Goal: Information Seeking & Learning: Compare options

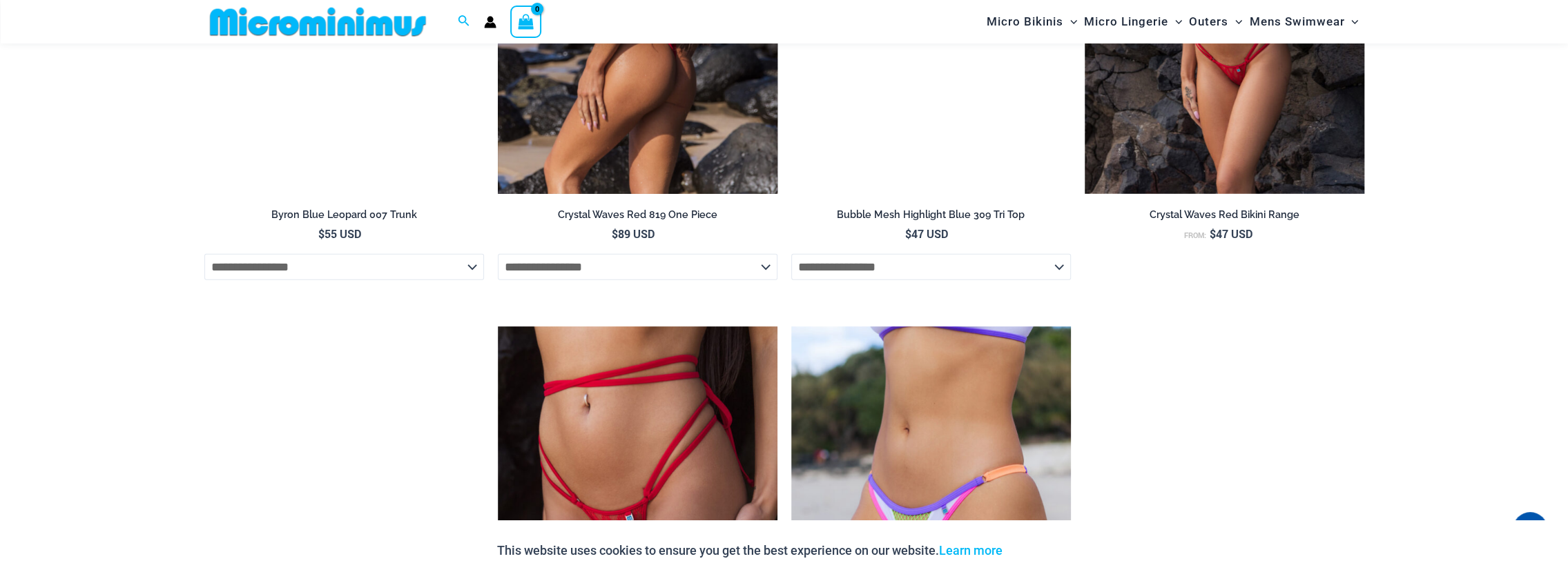
scroll to position [3862, 0]
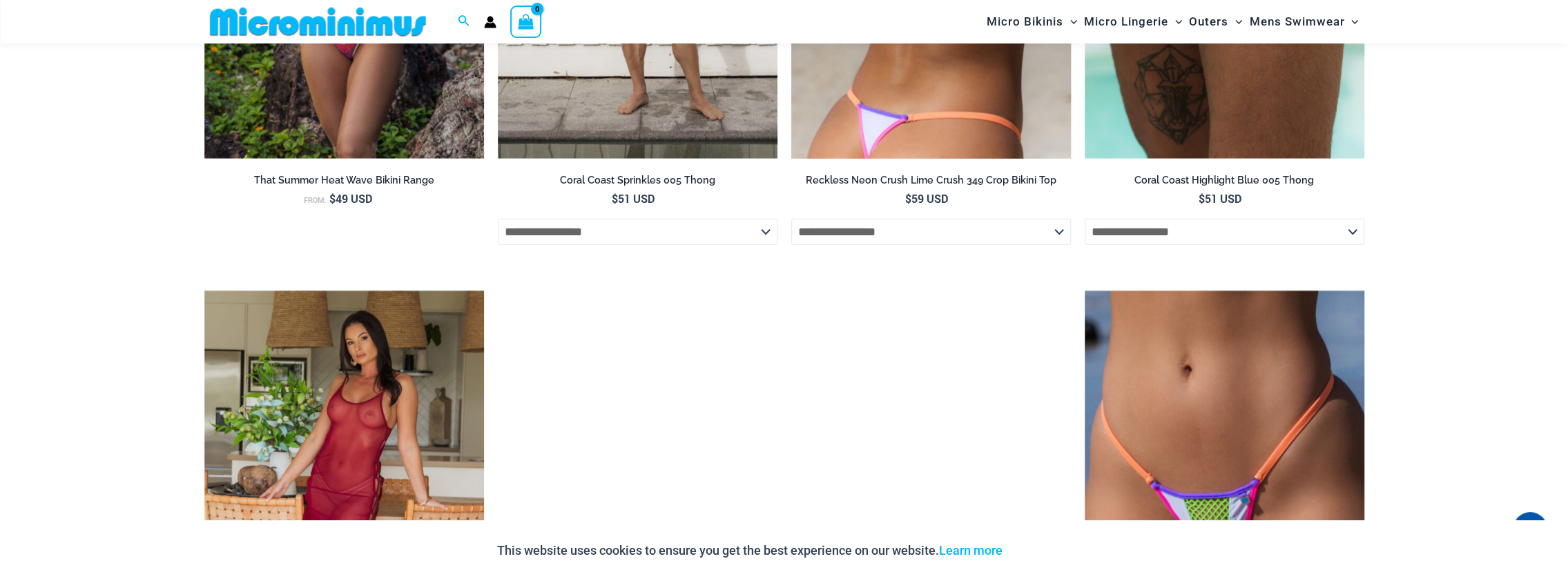
scroll to position [3231, 0]
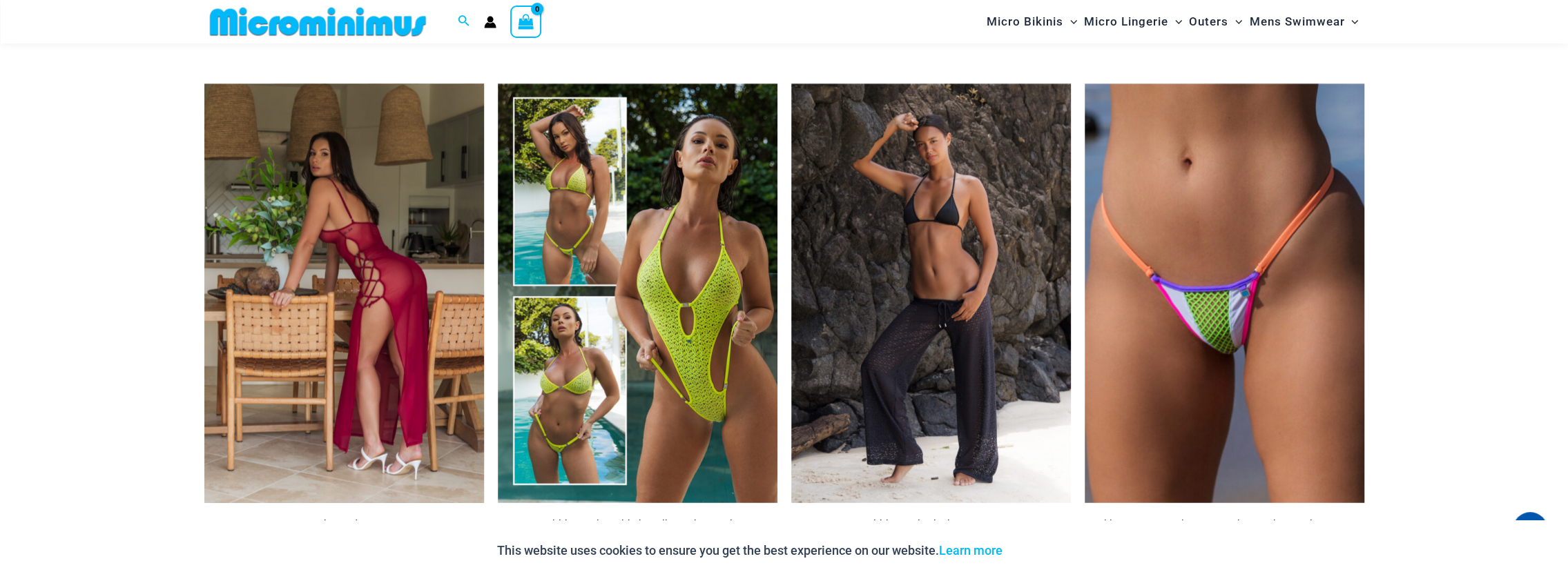
click at [374, 228] on img at bounding box center [344, 293] width 279 height 419
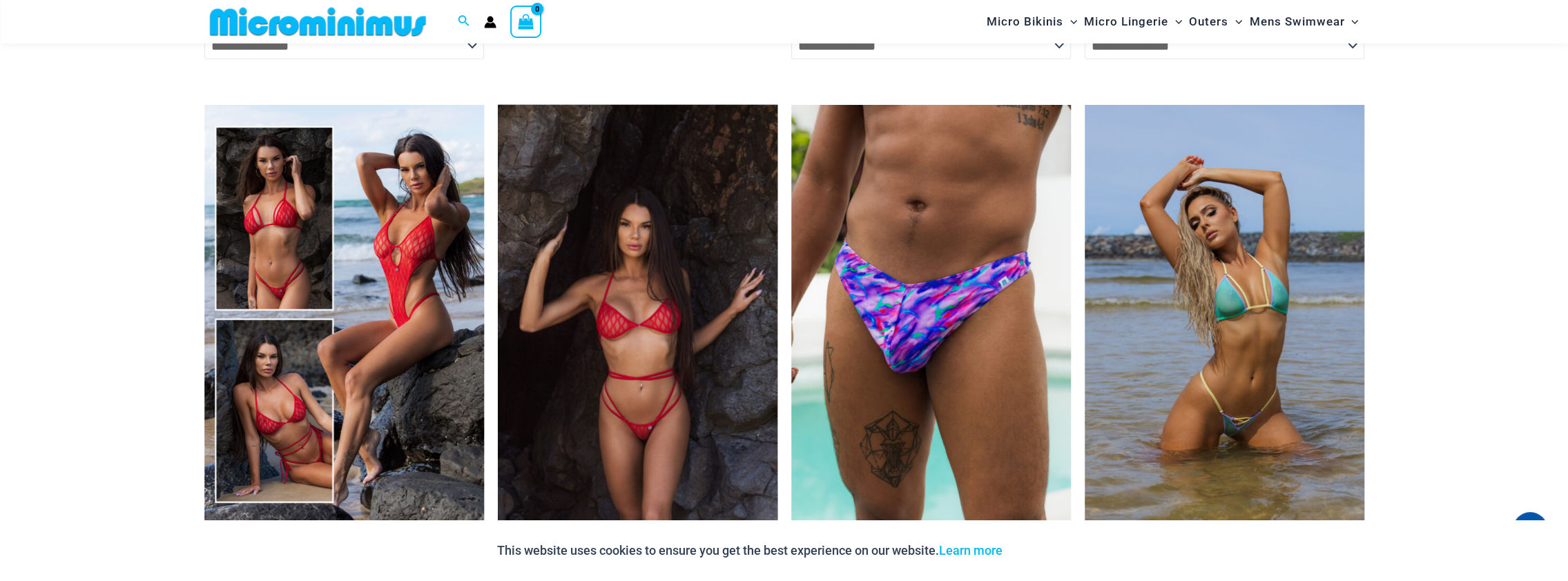
scroll to position [3782, 0]
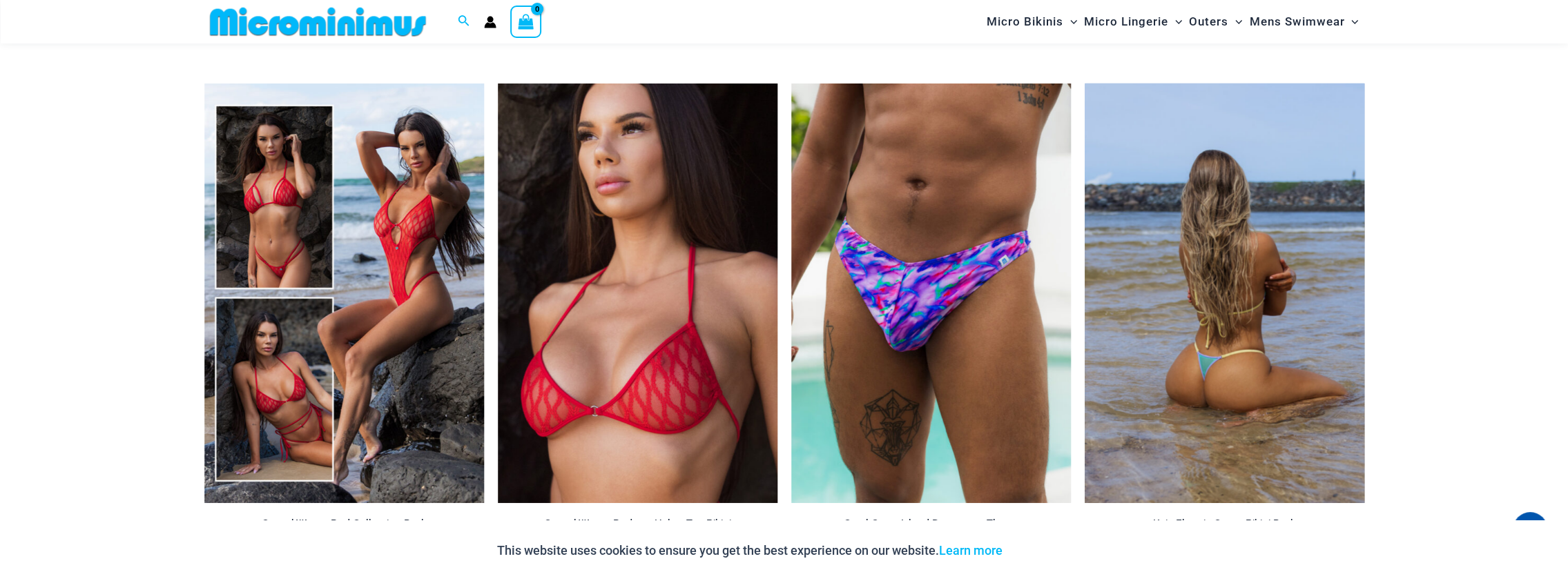
click at [1224, 330] on img at bounding box center [1224, 293] width 279 height 419
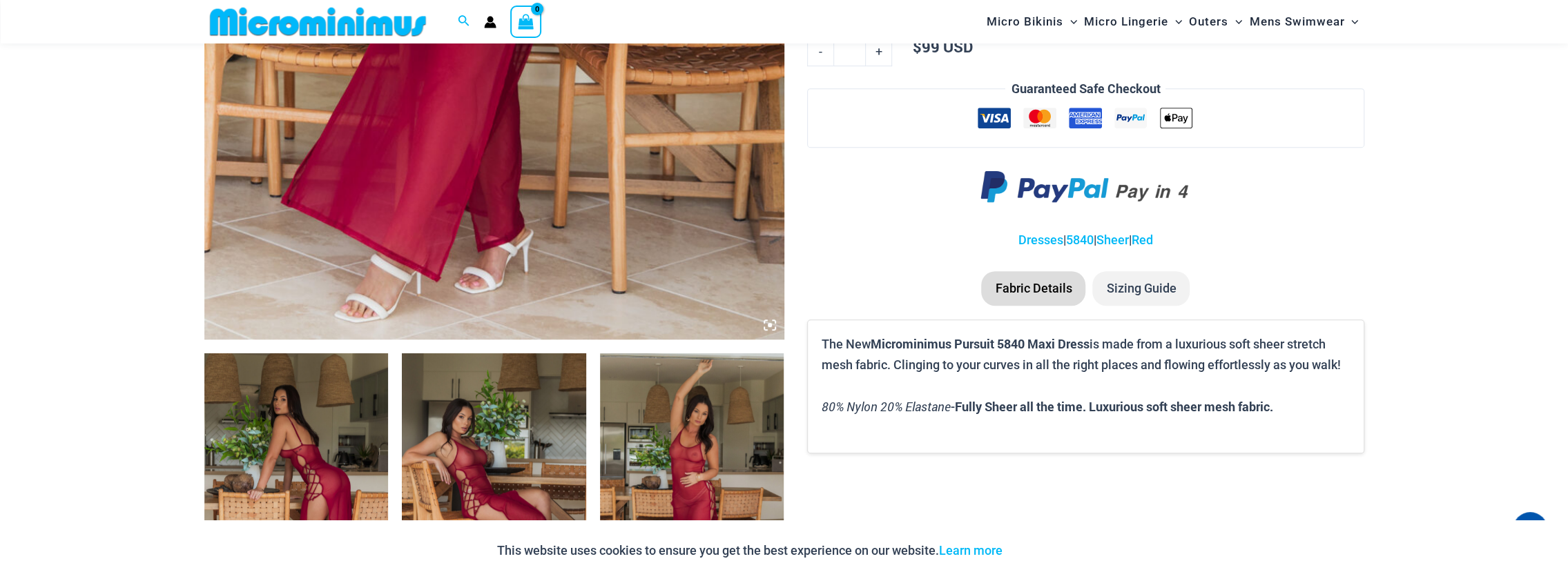
scroll to position [747, 0]
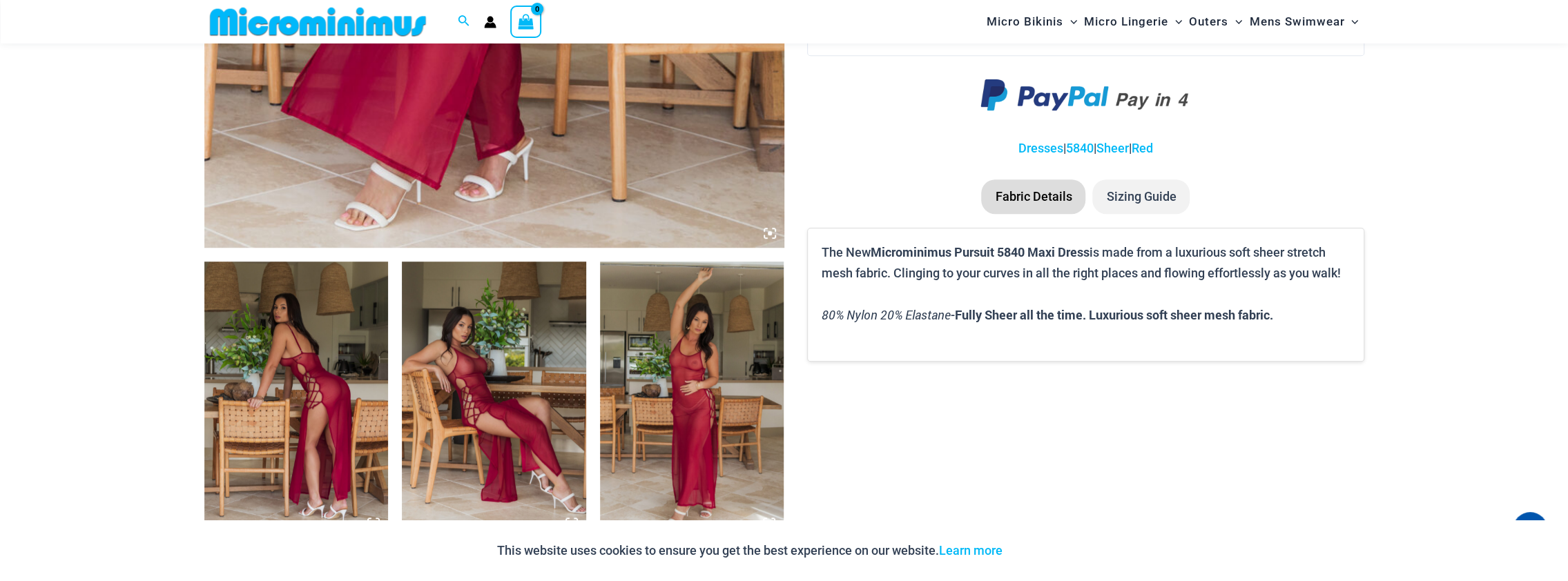
click at [667, 418] on img at bounding box center [691, 399] width 184 height 276
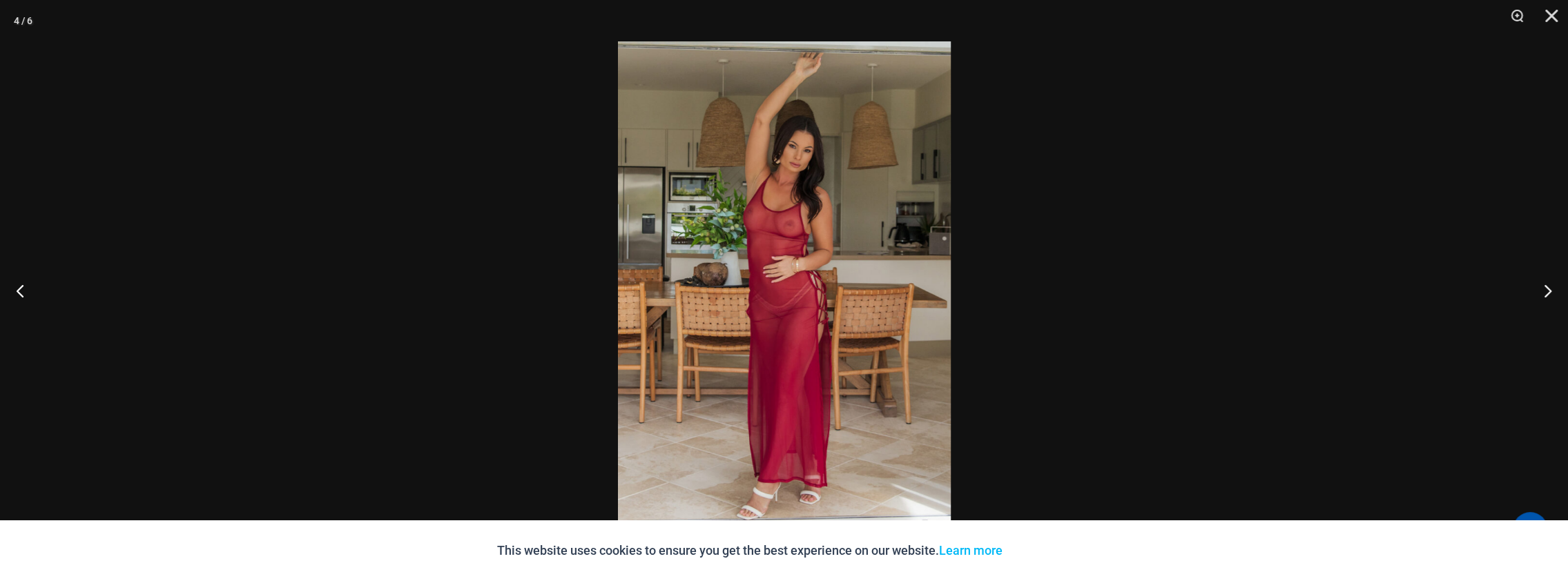
click at [770, 397] on img at bounding box center [784, 290] width 333 height 498
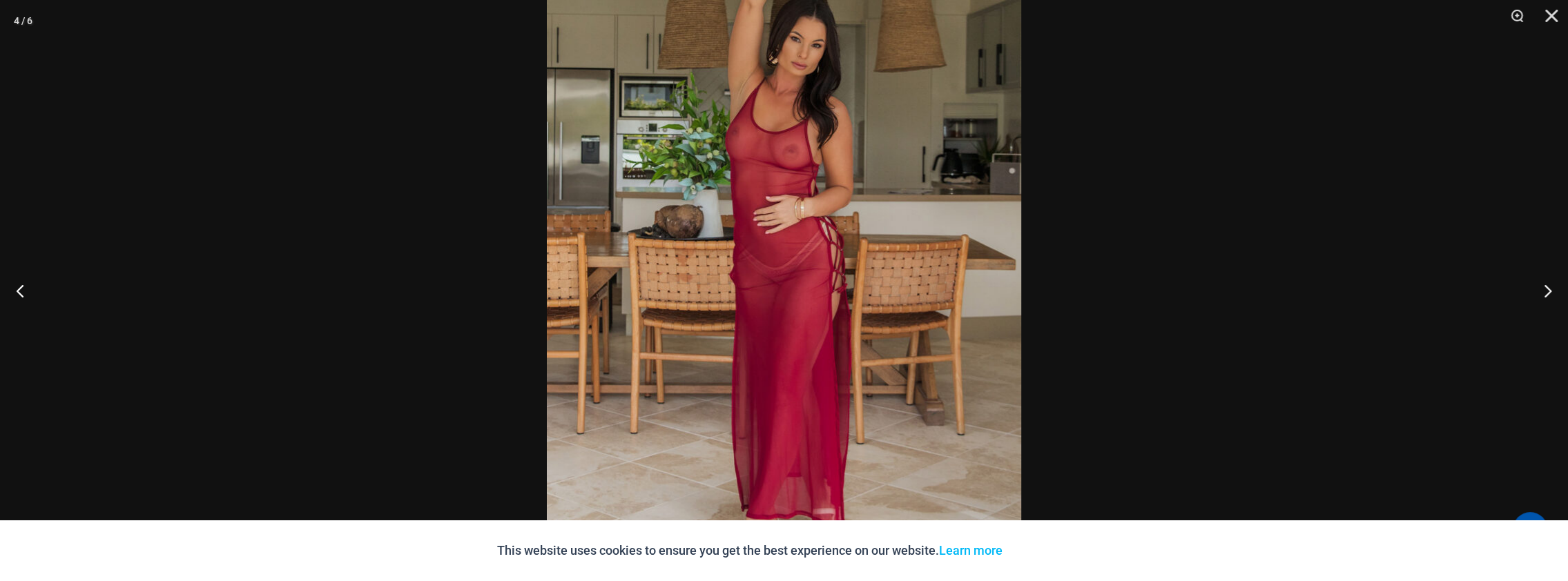
click at [769, 397] on img at bounding box center [784, 244] width 475 height 711
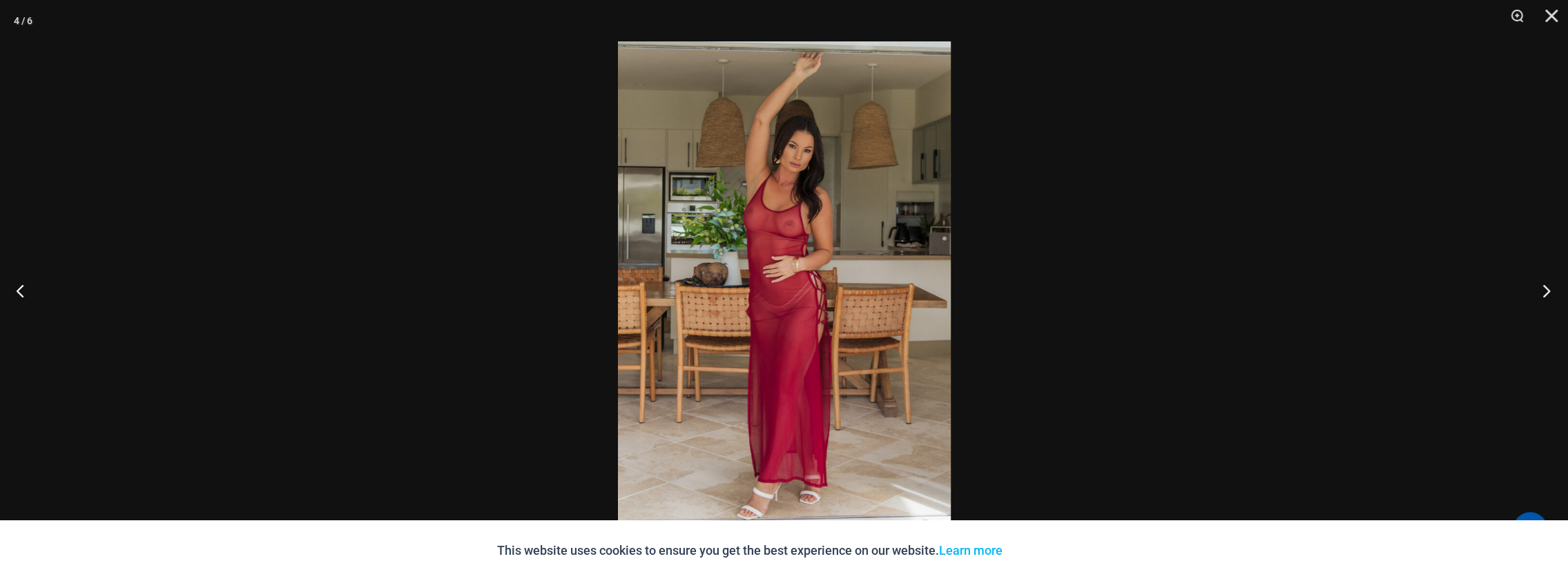
click at [1547, 291] on button "Next" at bounding box center [1542, 290] width 52 height 69
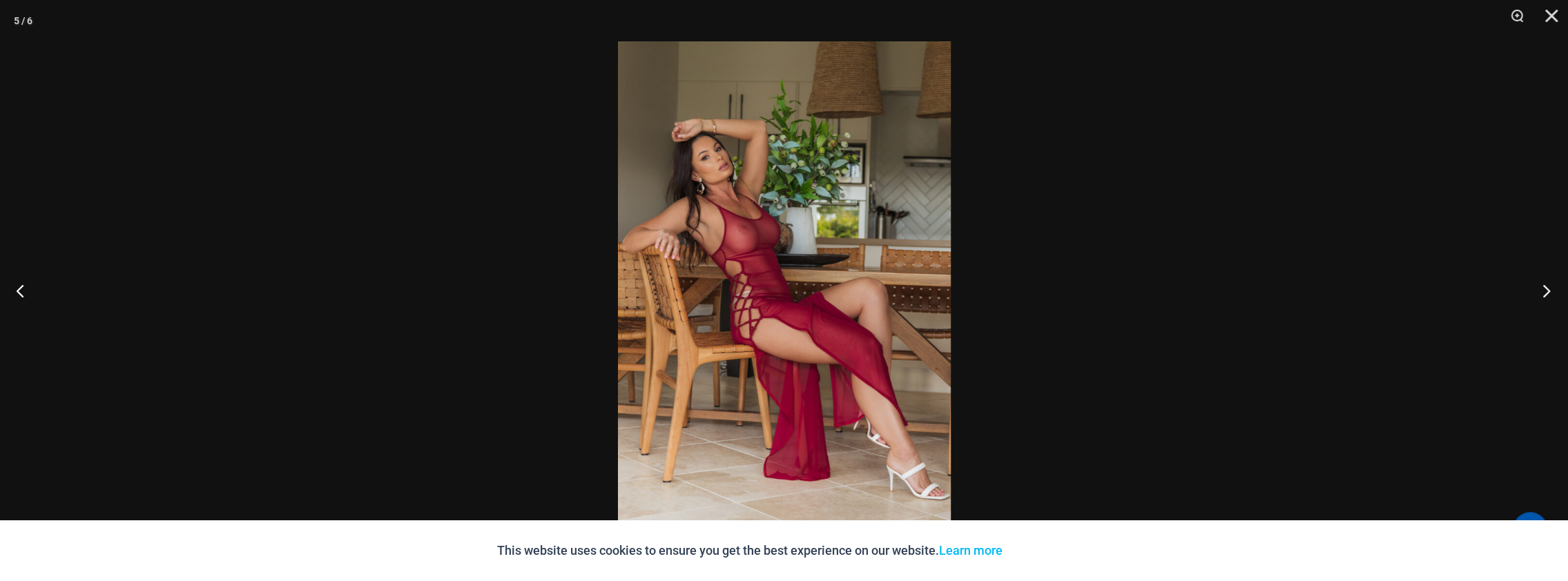
click at [1548, 291] on button "Next" at bounding box center [1542, 290] width 52 height 69
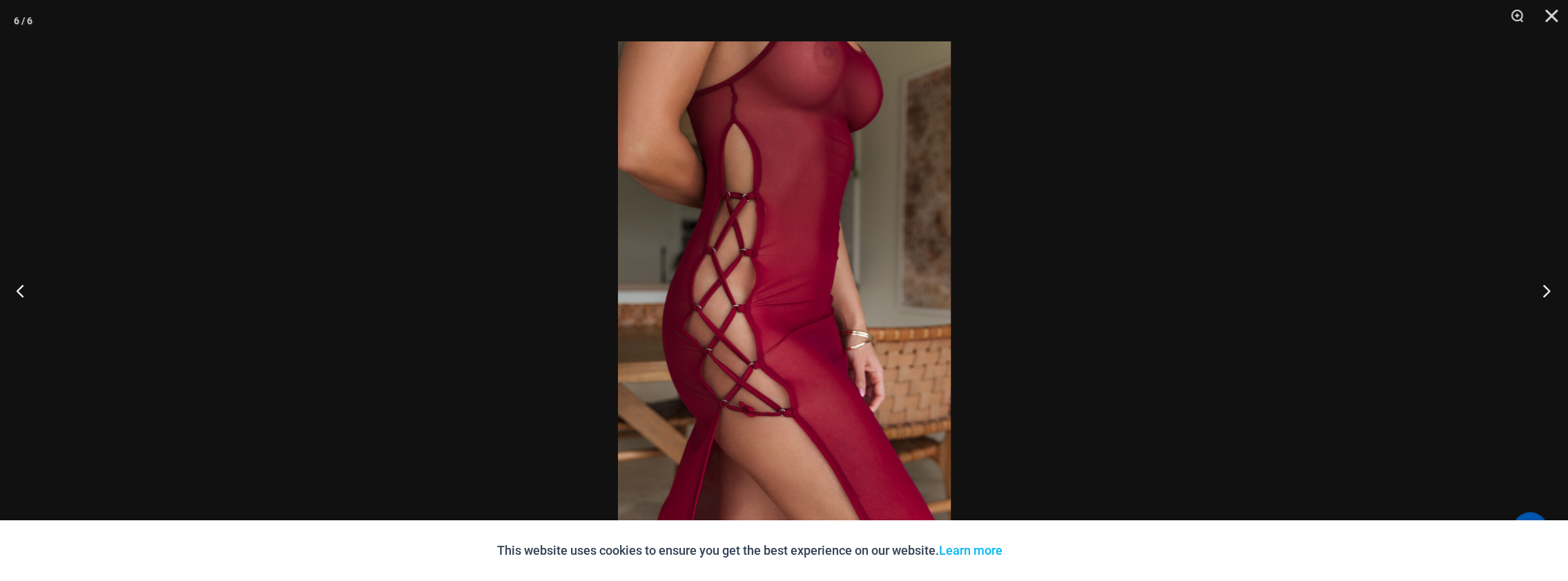
click at [1549, 291] on button "Next" at bounding box center [1542, 290] width 52 height 69
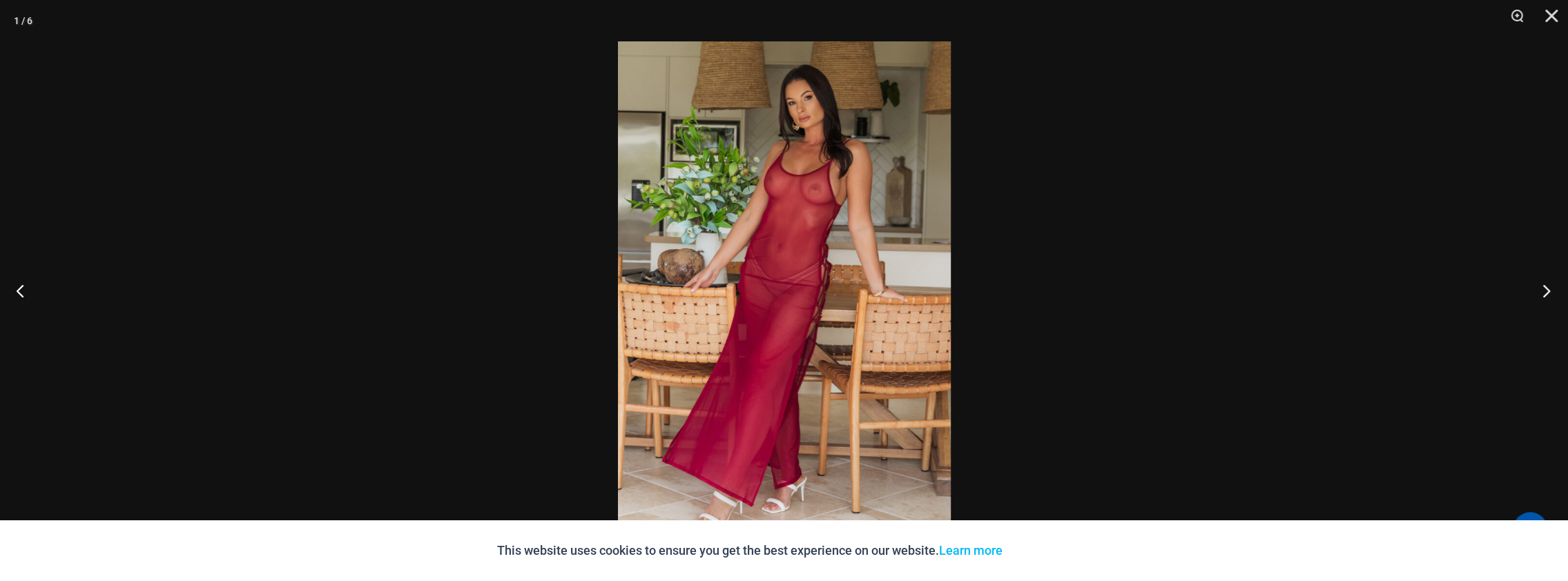
click at [1549, 291] on button "Next" at bounding box center [1542, 290] width 52 height 69
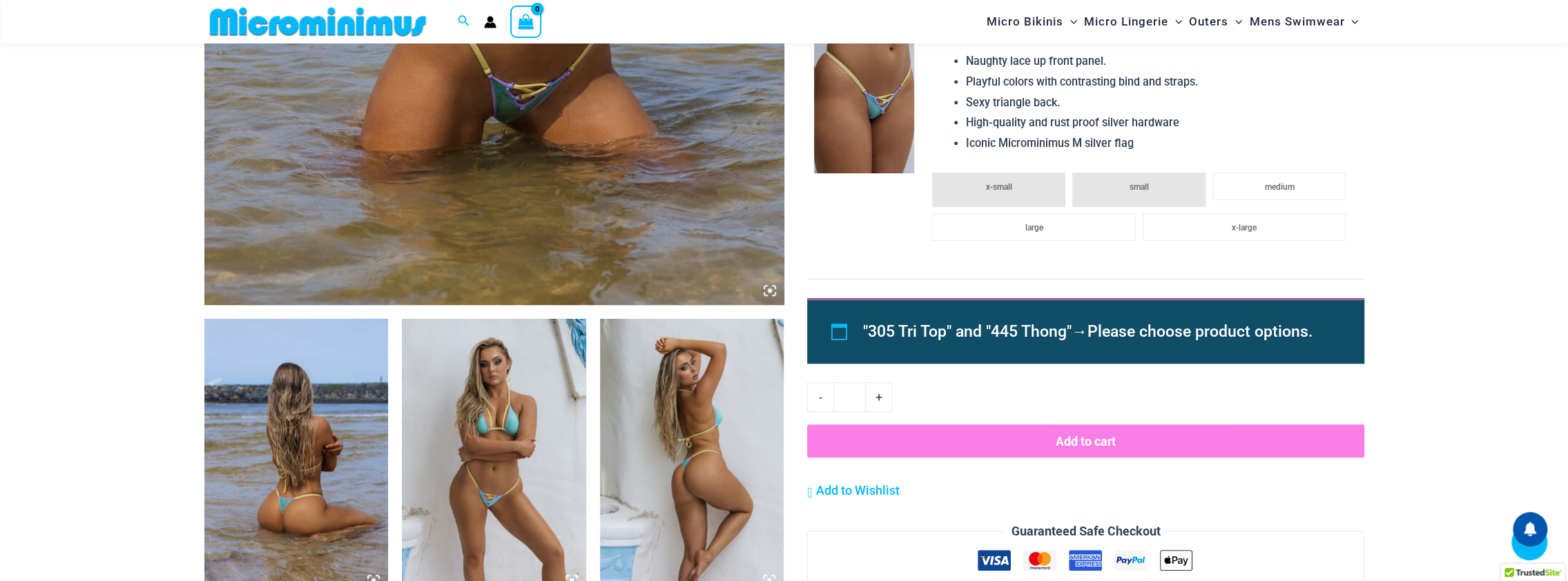
scroll to position [690, 0]
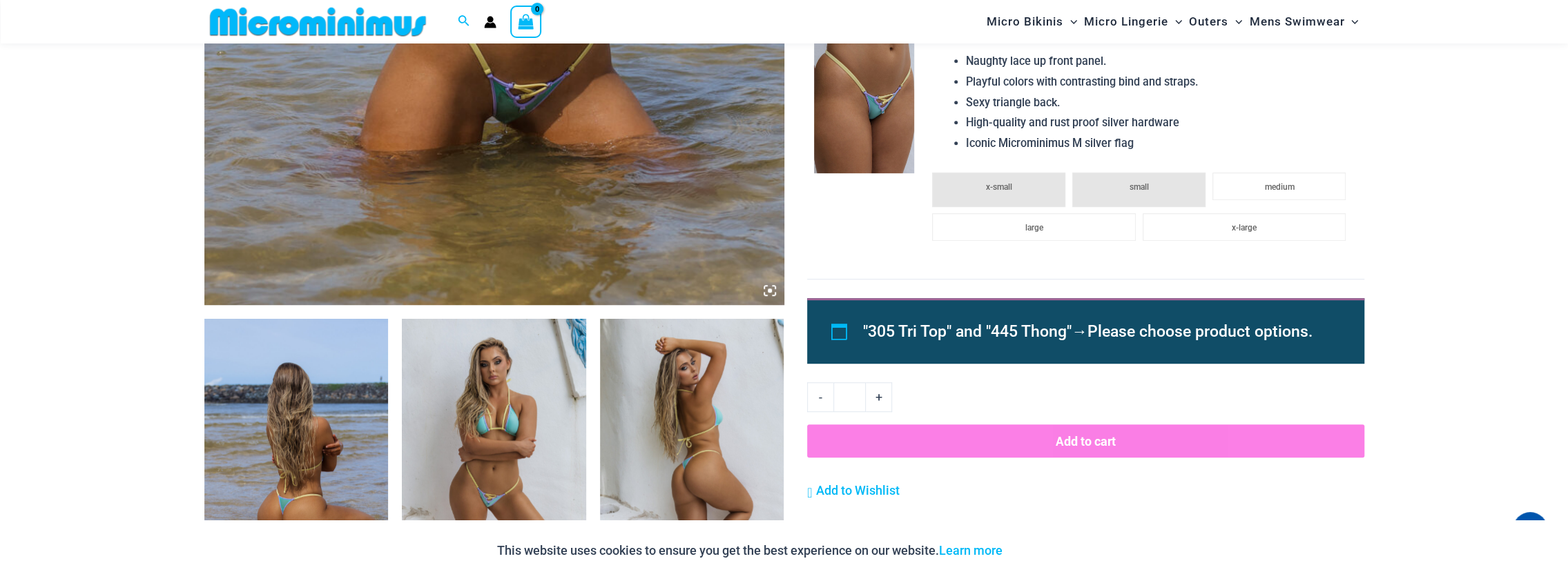
click at [347, 475] on img at bounding box center [296, 456] width 184 height 276
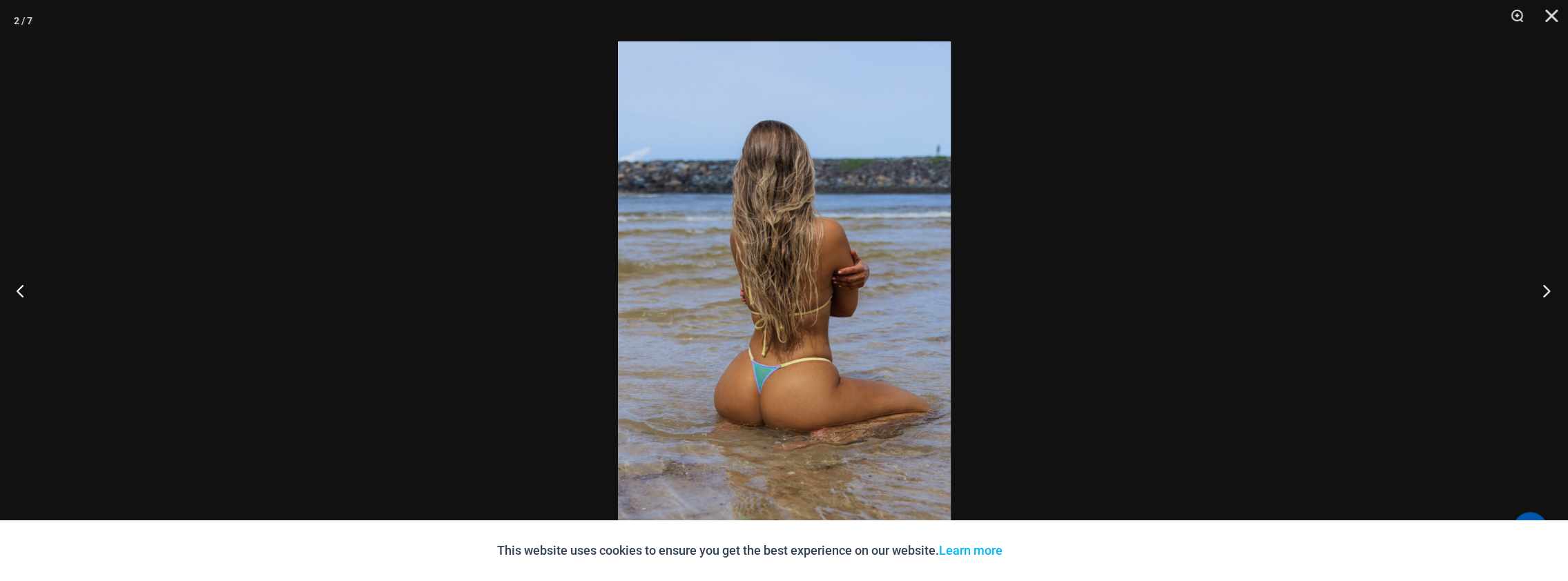
click at [1542, 292] on button "Next" at bounding box center [1542, 290] width 52 height 69
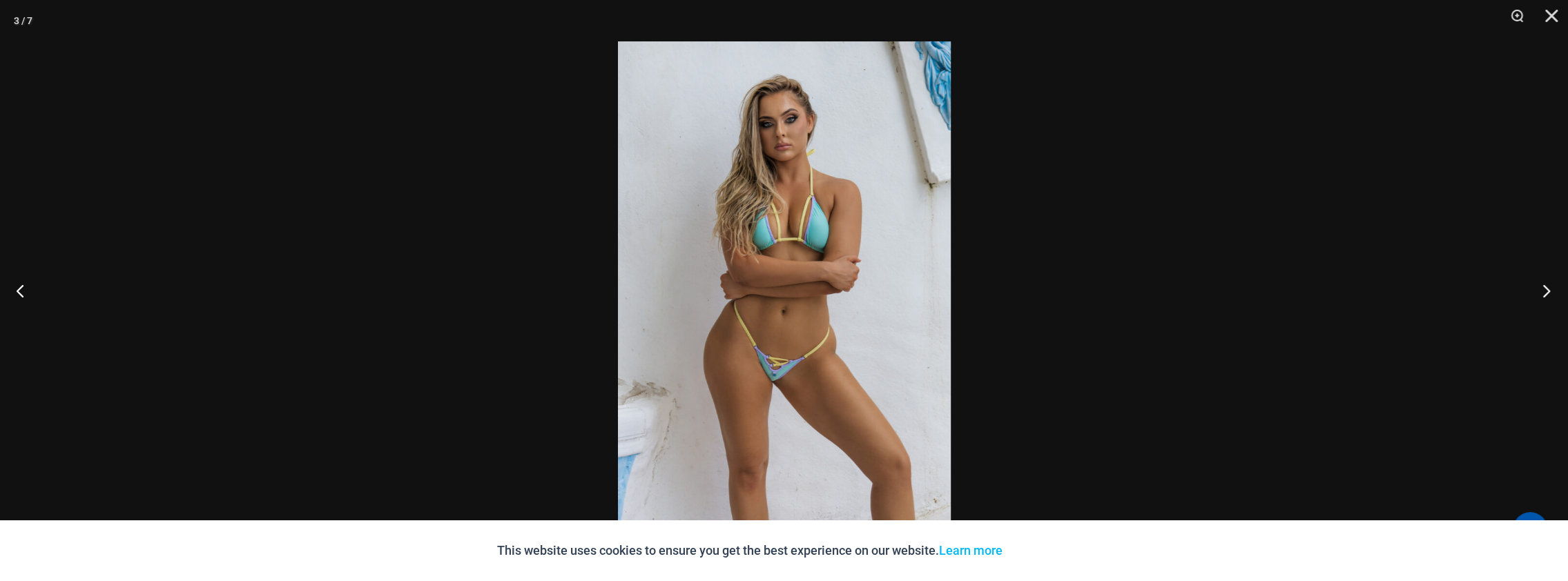
click at [1542, 292] on button "Next" at bounding box center [1542, 290] width 52 height 69
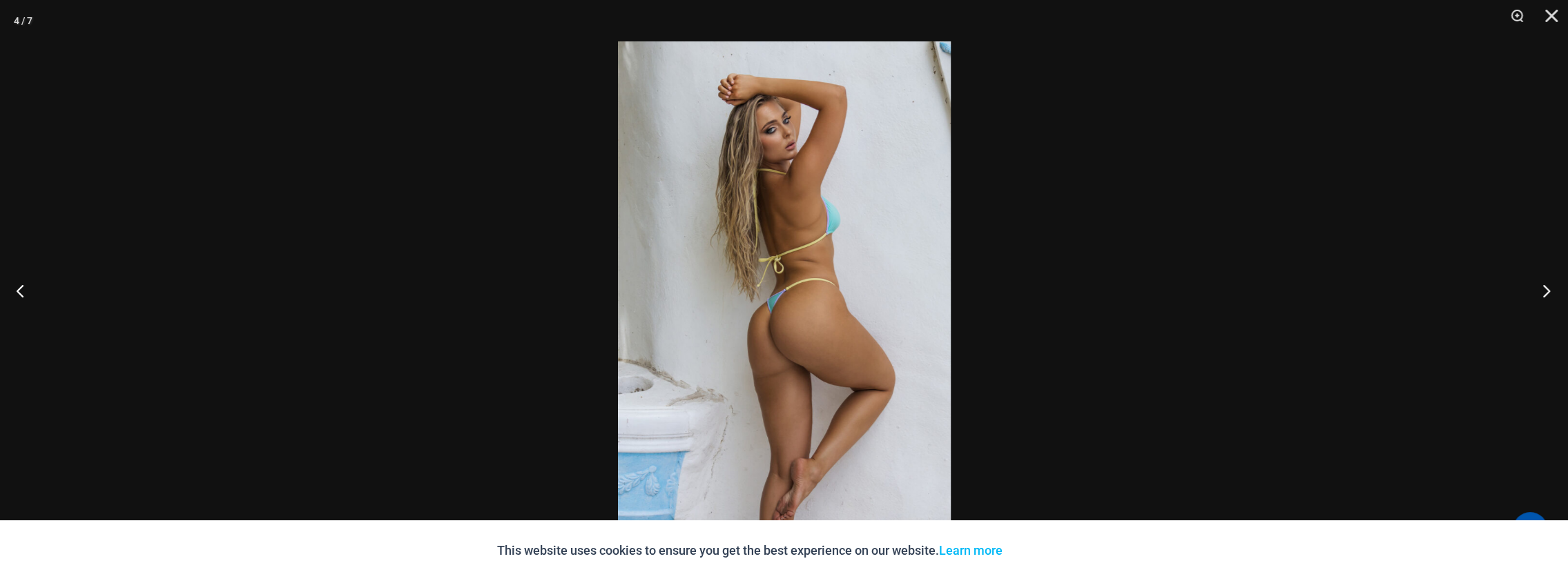
click at [1542, 292] on button "Next" at bounding box center [1542, 290] width 52 height 69
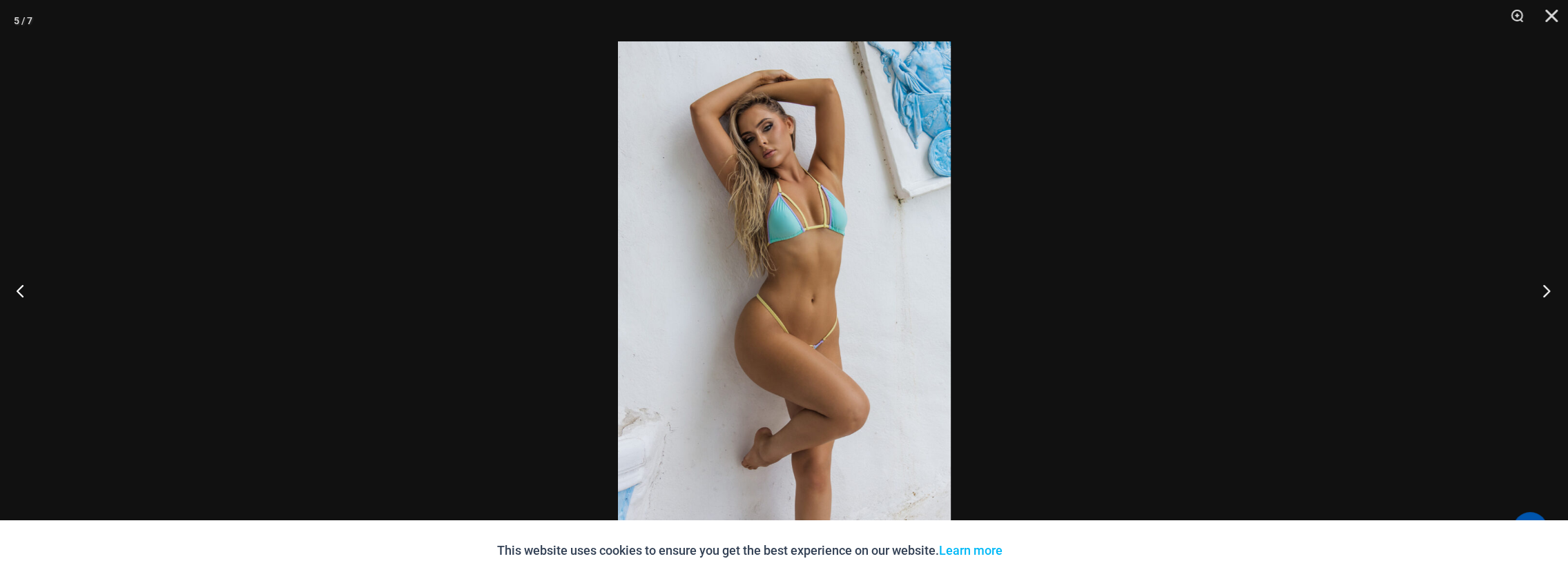
click at [1542, 292] on button "Next" at bounding box center [1542, 290] width 52 height 69
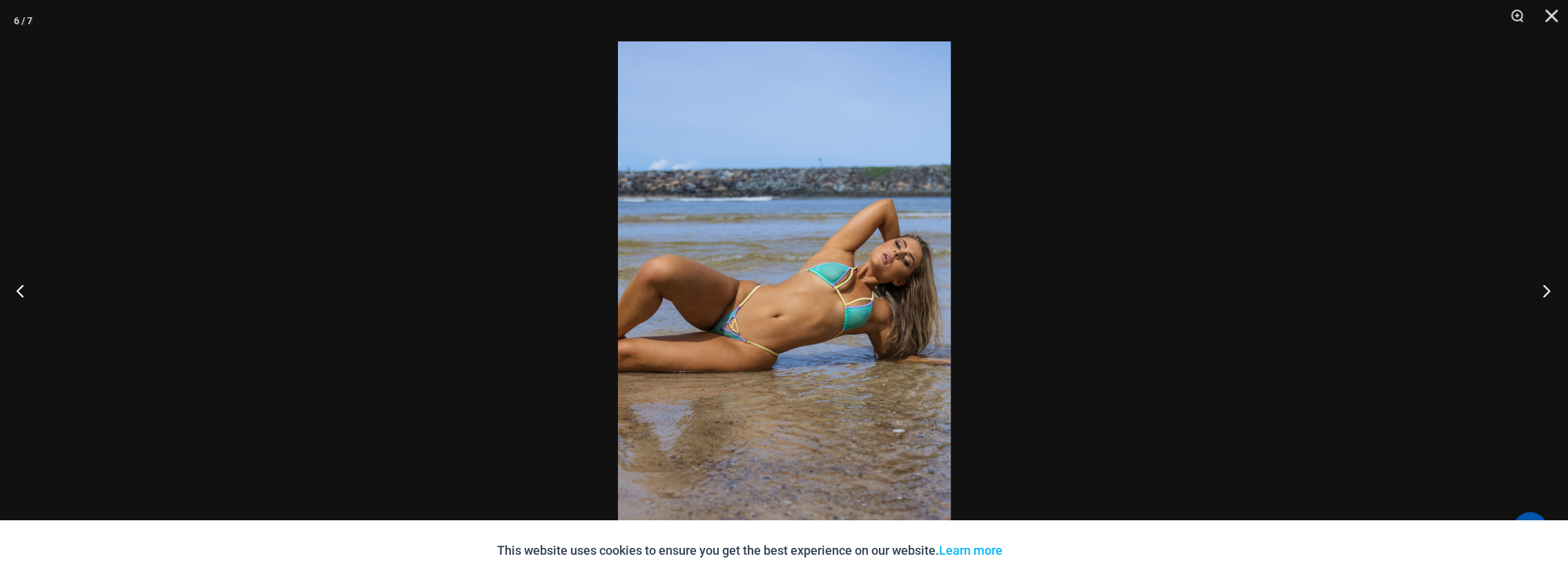
click at [1542, 292] on button "Next" at bounding box center [1542, 290] width 52 height 69
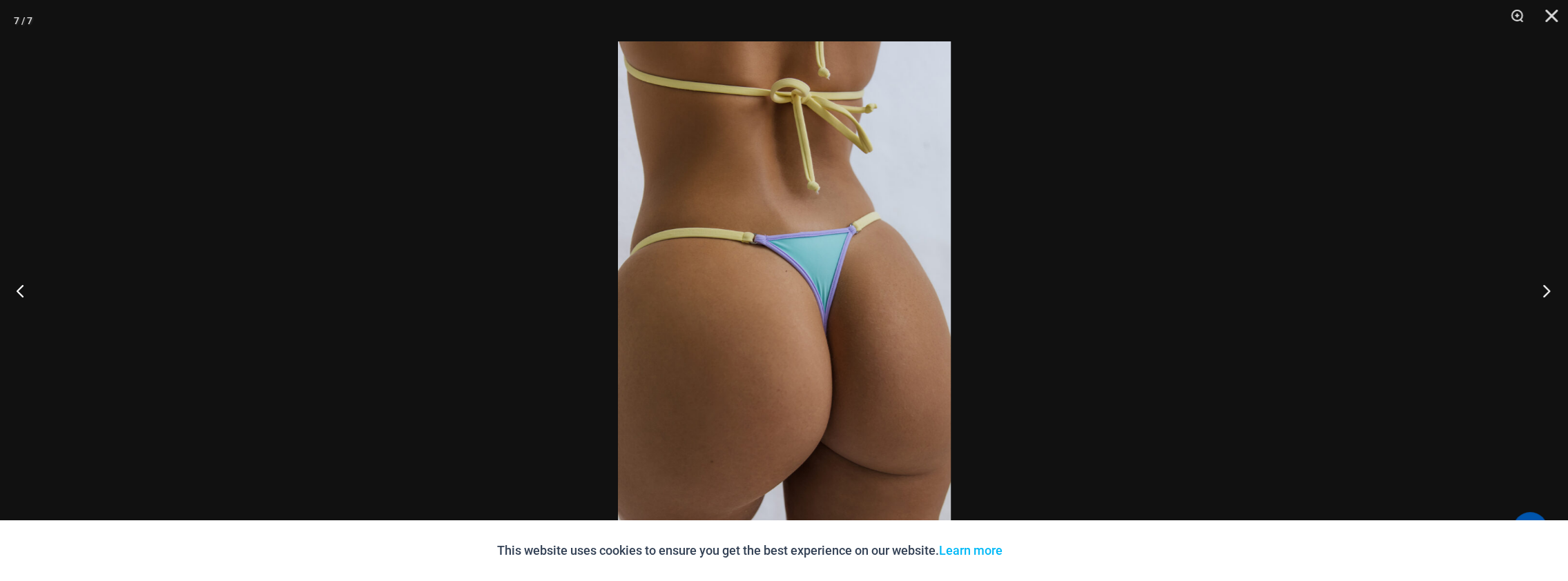
click at [1551, 294] on button "Next" at bounding box center [1542, 290] width 52 height 69
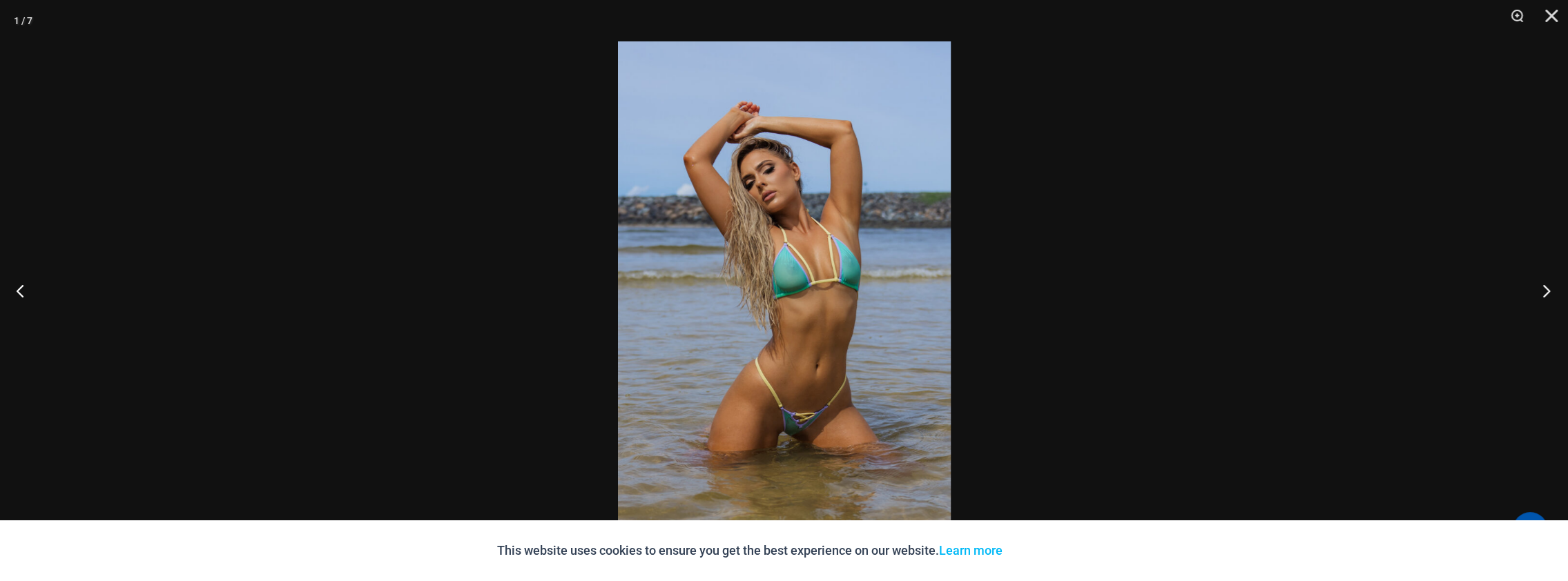
click at [1551, 294] on button "Next" at bounding box center [1542, 290] width 52 height 69
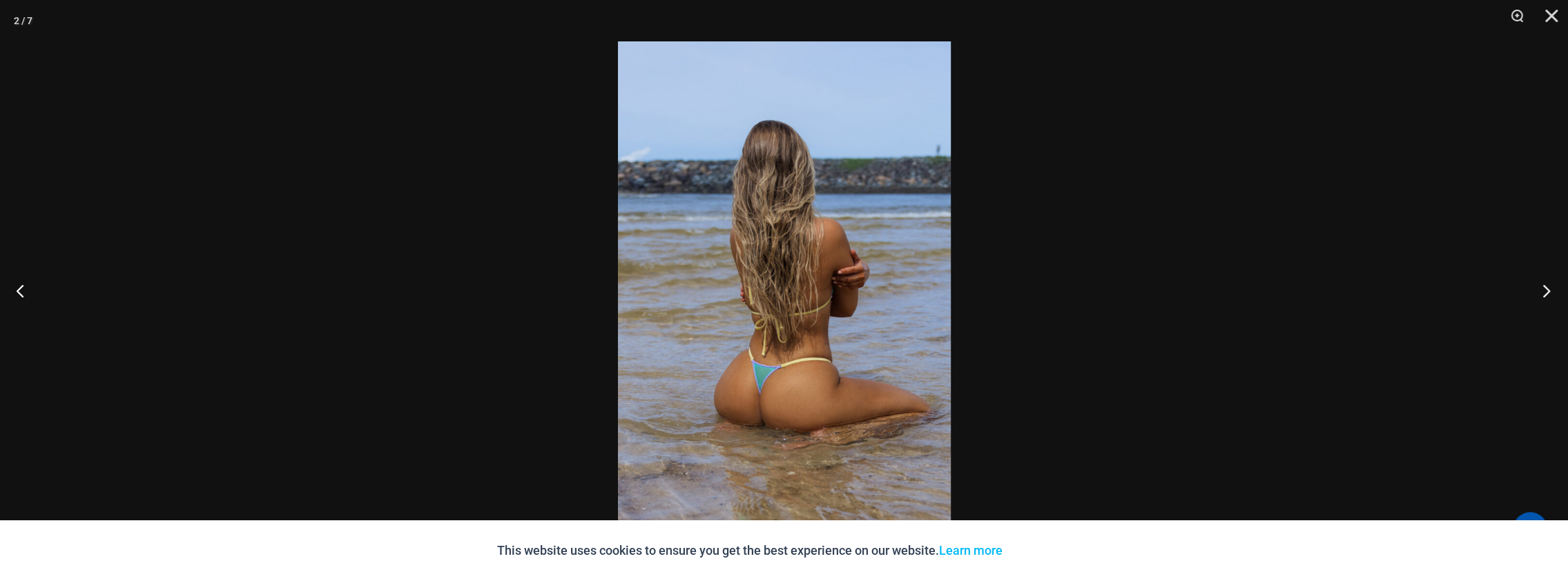
click at [1551, 294] on button "Next" at bounding box center [1542, 290] width 52 height 69
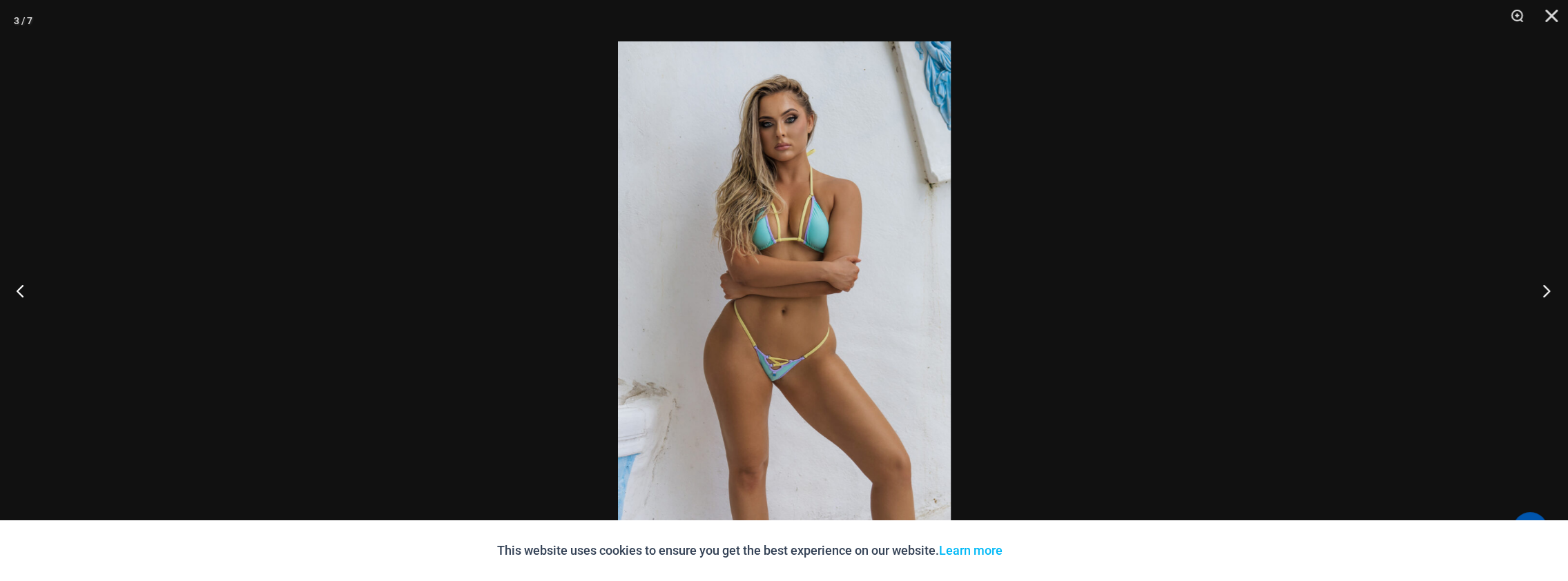
click at [1551, 294] on button "Next" at bounding box center [1542, 290] width 52 height 69
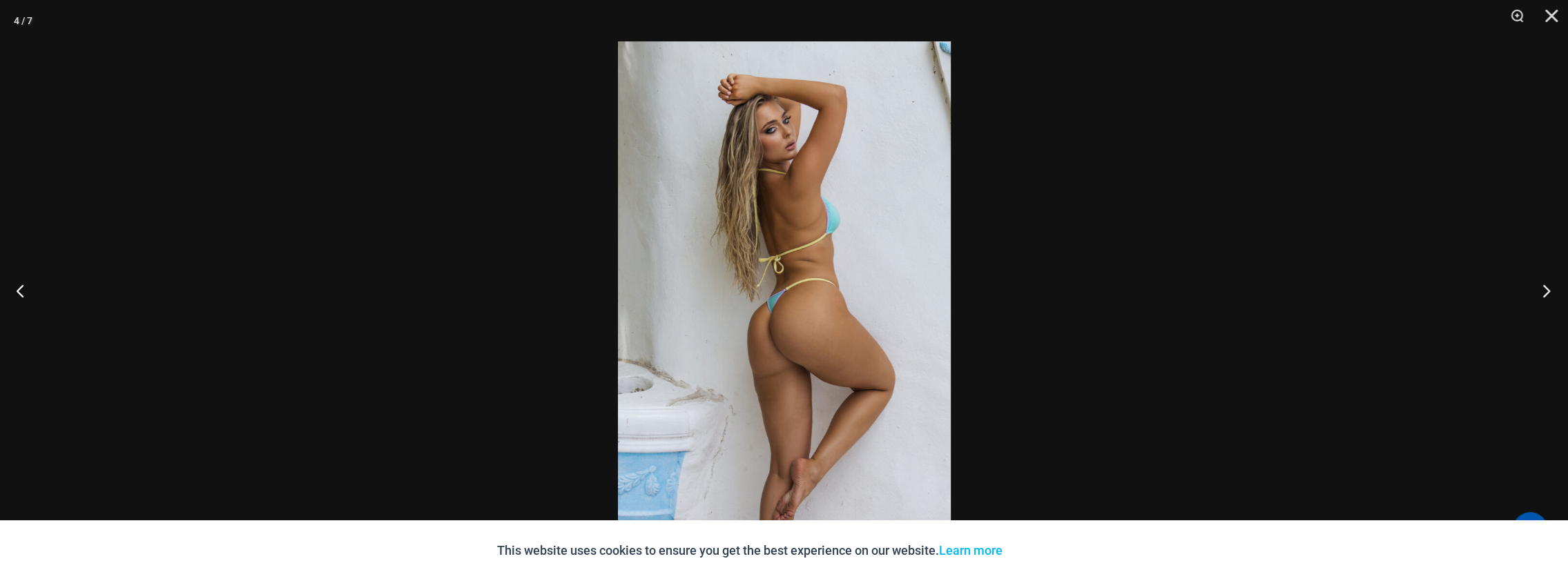
click at [1551, 294] on button "Next" at bounding box center [1542, 290] width 52 height 69
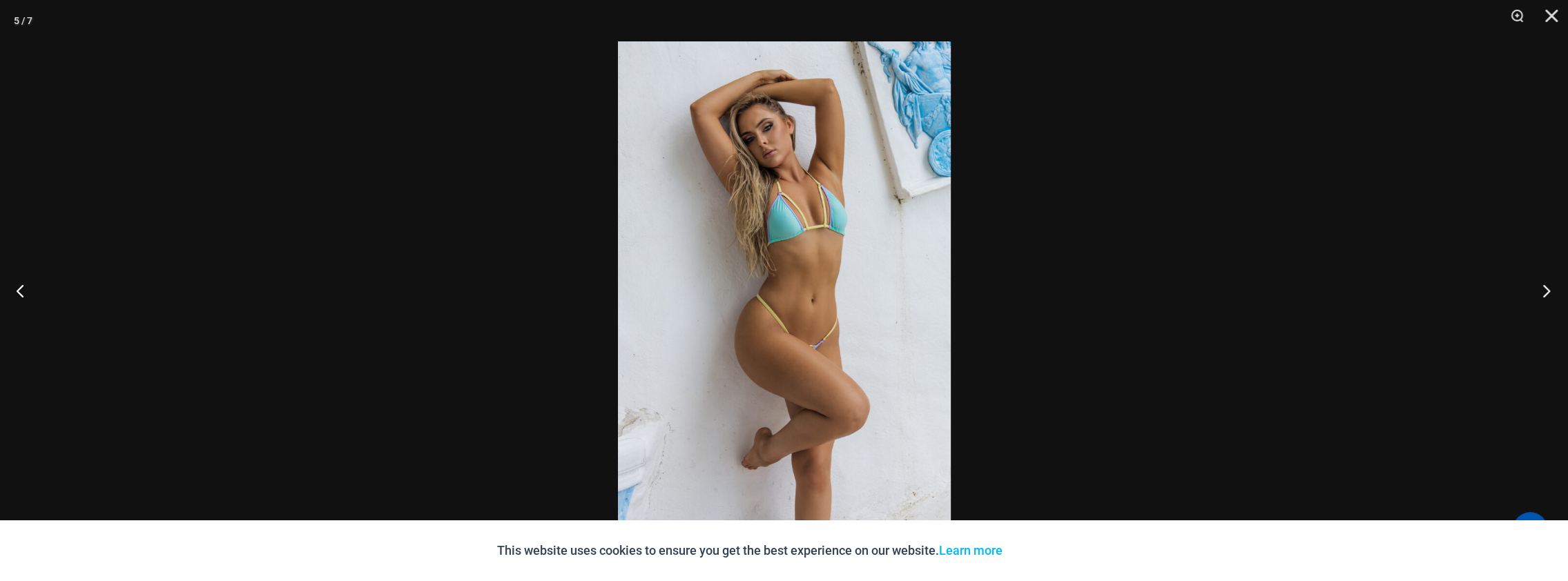
click at [1551, 294] on button "Next" at bounding box center [1542, 290] width 52 height 69
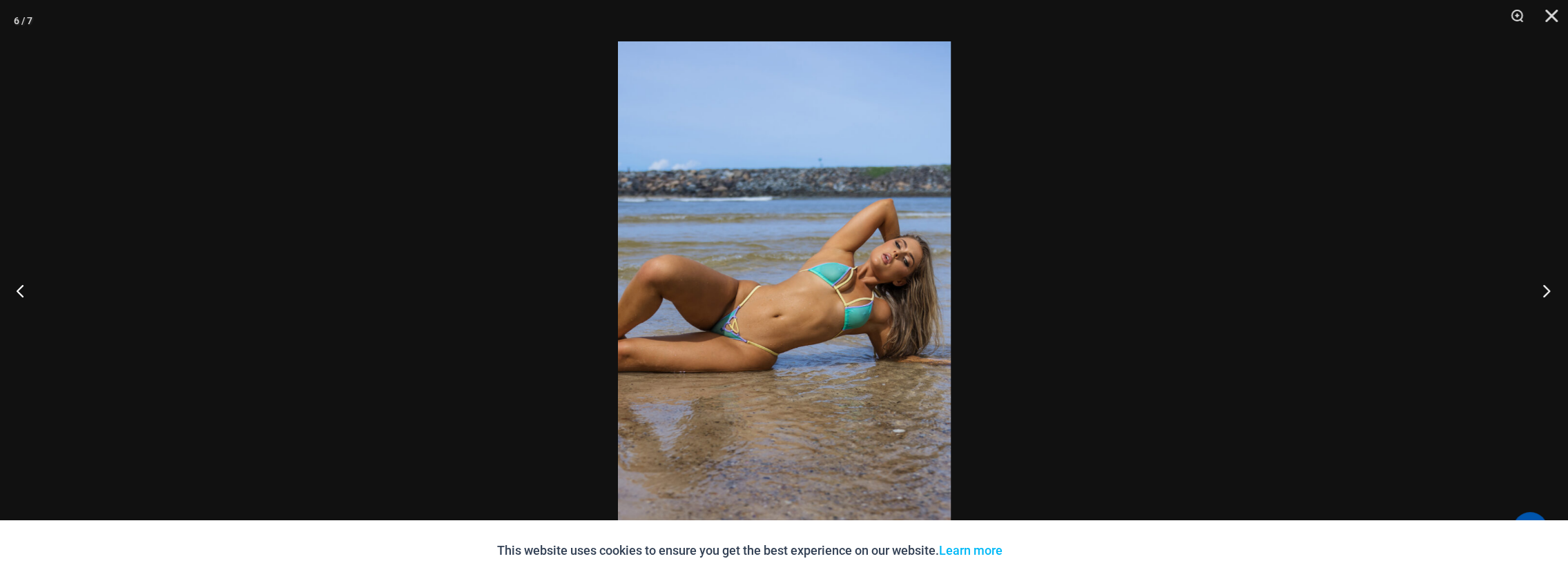
click at [1551, 294] on button "Next" at bounding box center [1542, 290] width 52 height 69
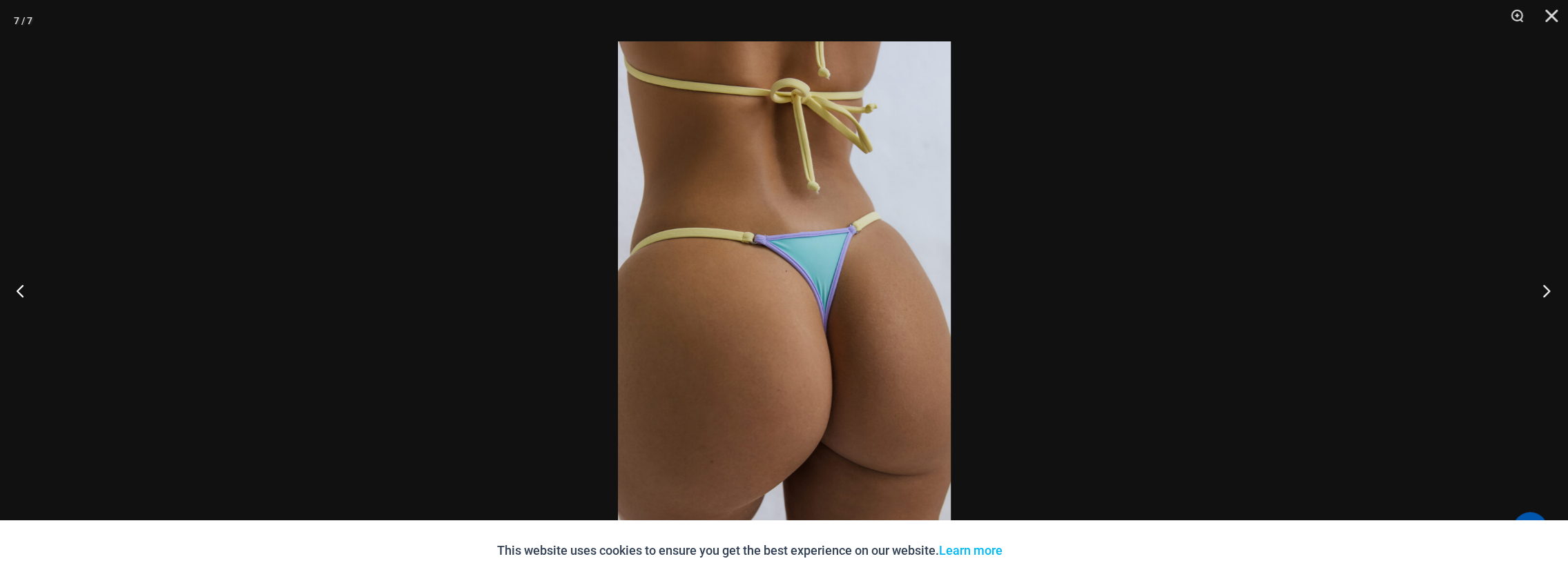
click at [1551, 294] on button "Next" at bounding box center [1542, 290] width 52 height 69
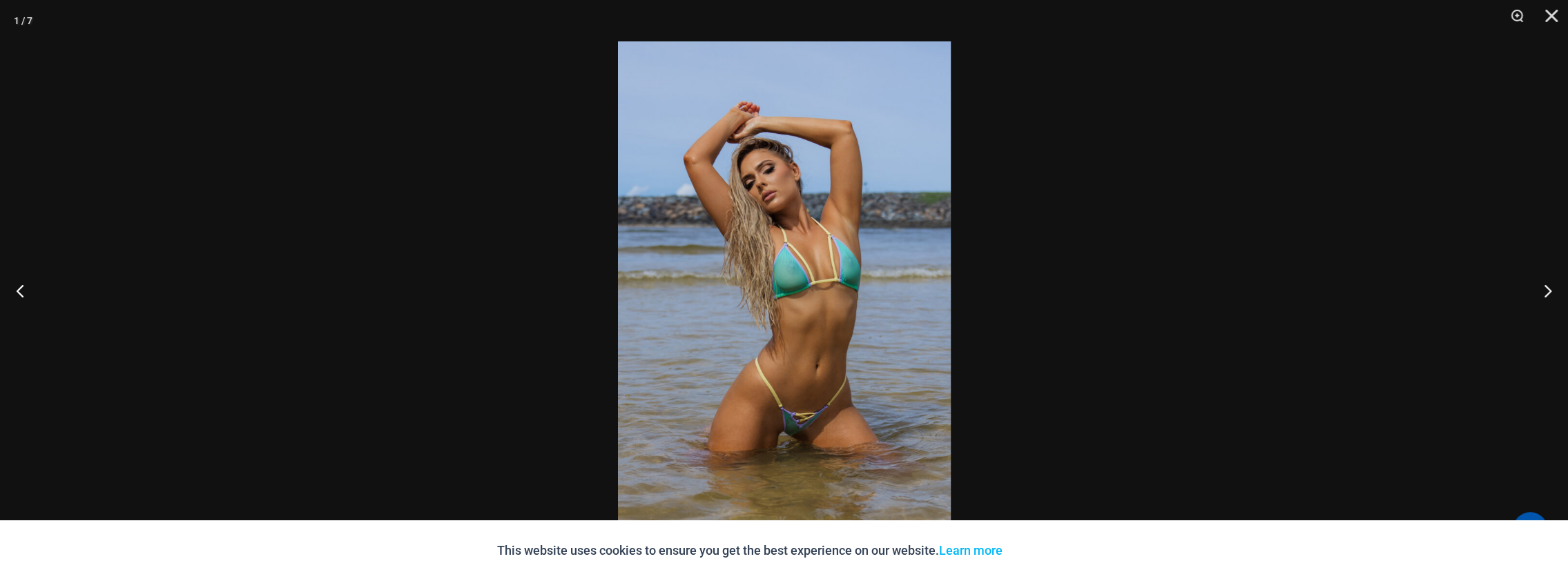
click at [834, 394] on img at bounding box center [784, 290] width 333 height 498
